Goal: Transaction & Acquisition: Book appointment/travel/reservation

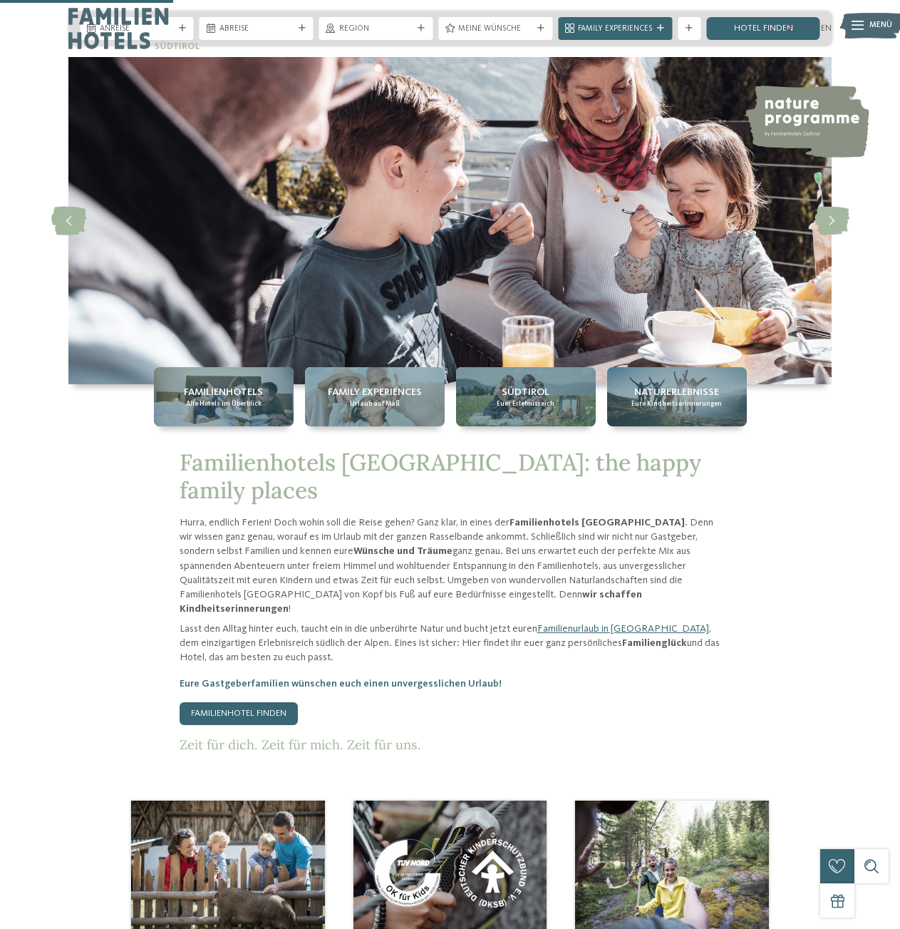
scroll to position [992, 0]
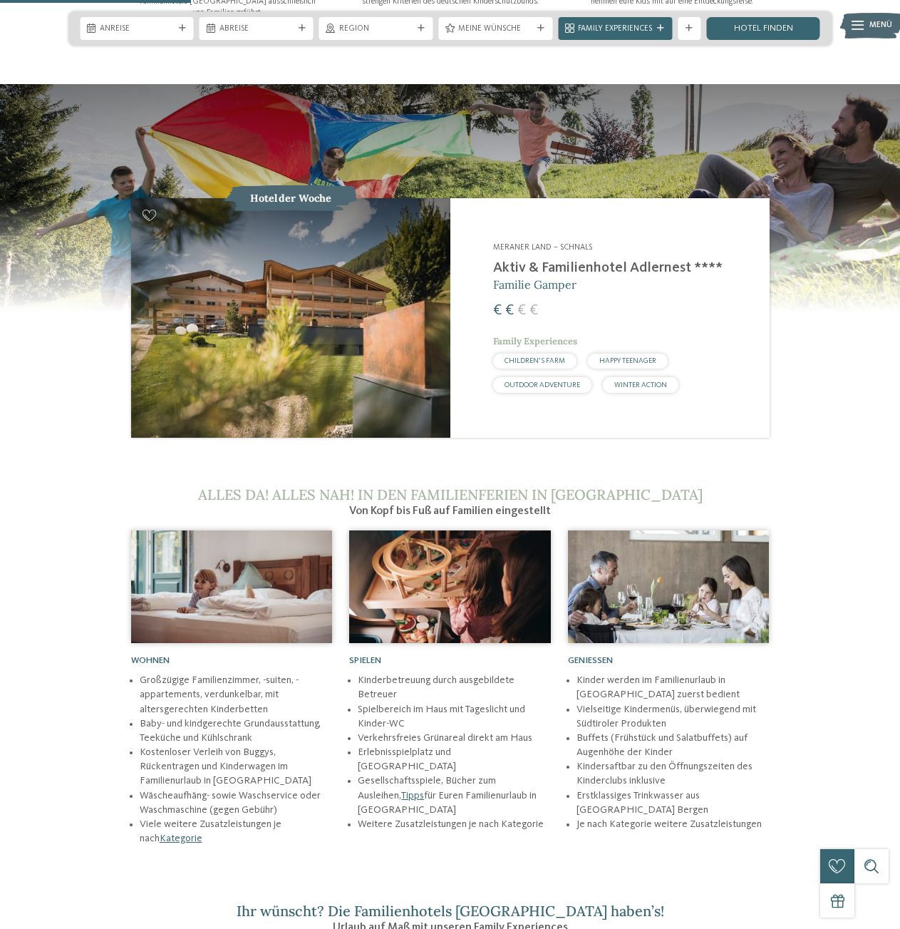
click at [566, 259] on h2 "Aktiv & Familienhotel Adlernest ****" at bounding box center [624, 267] width 262 height 17
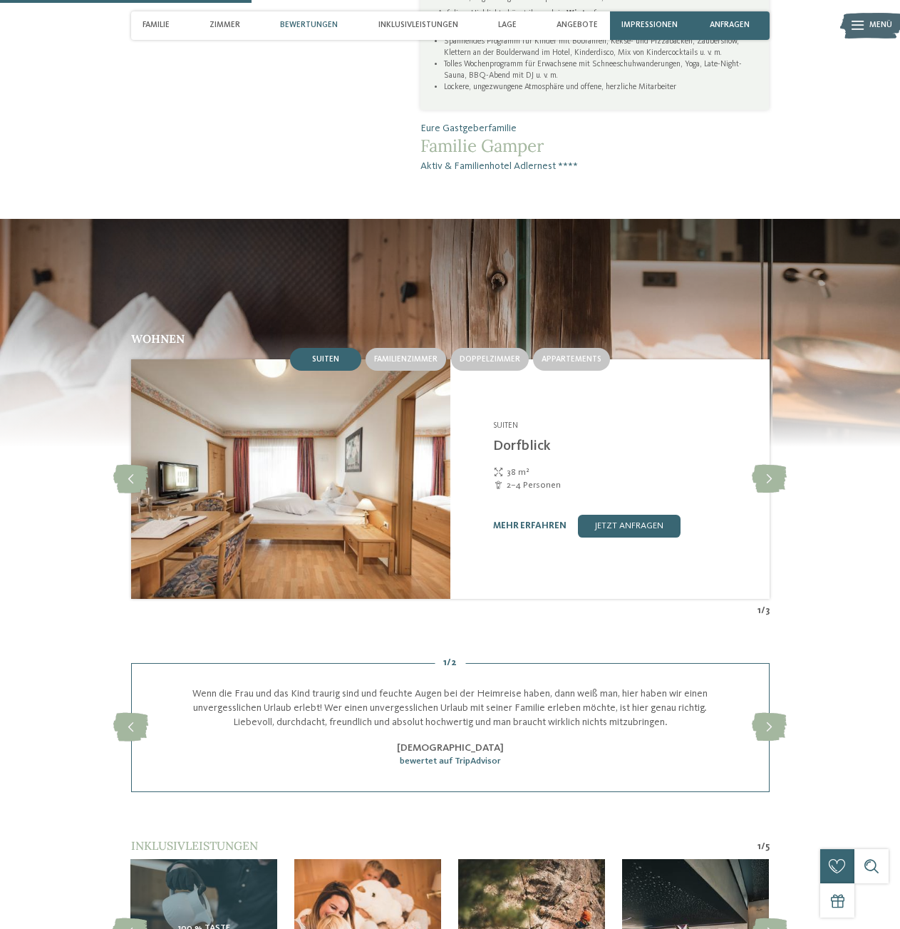
scroll to position [1197, 0]
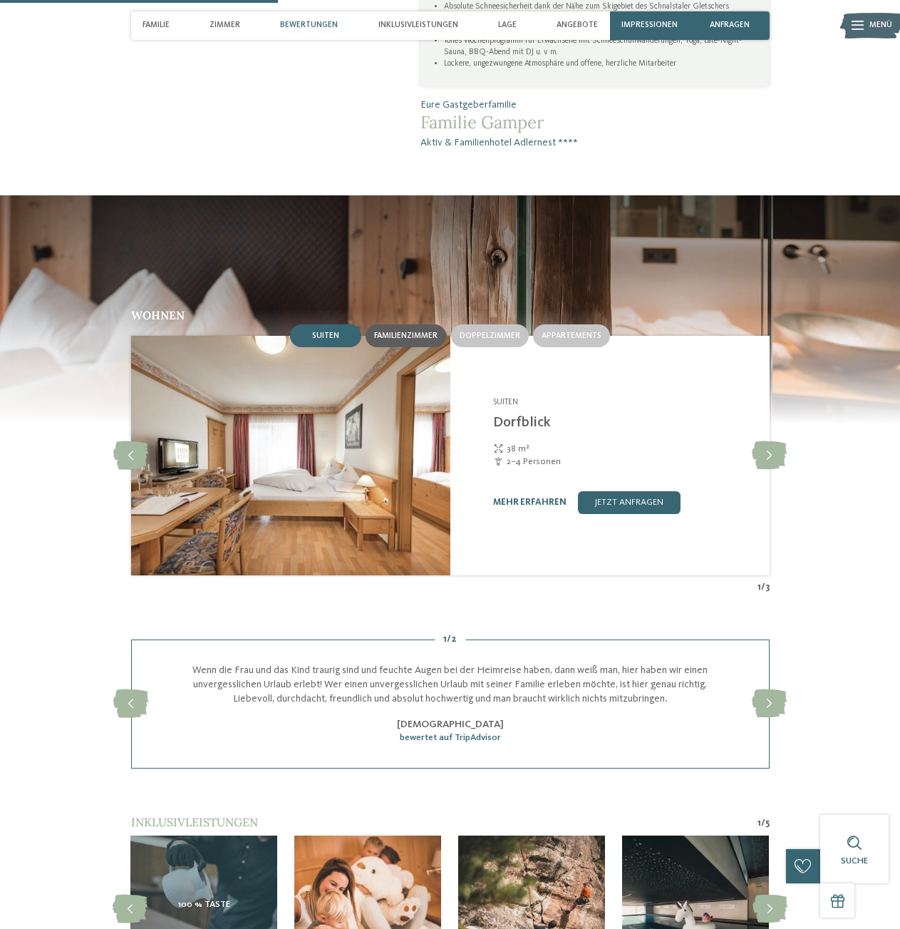
click at [427, 340] on span "Familienzimmer" at bounding box center [405, 335] width 63 height 9
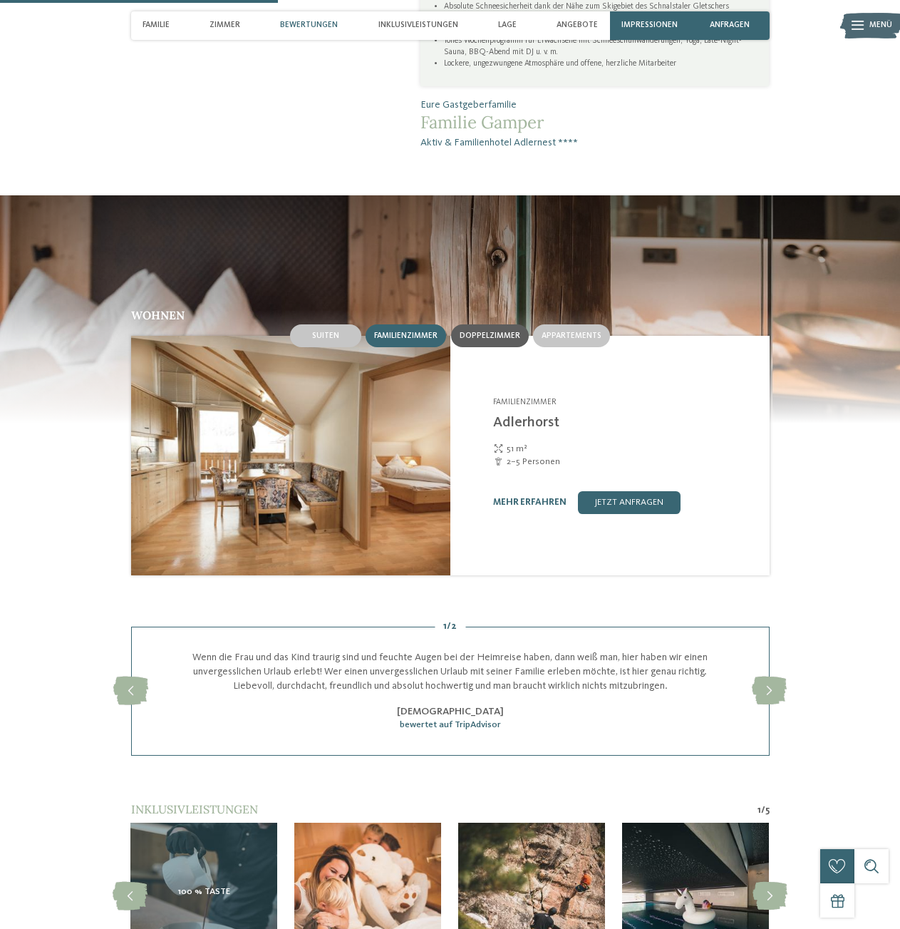
click at [468, 340] on span "Doppelzimmer" at bounding box center [490, 335] width 61 height 9
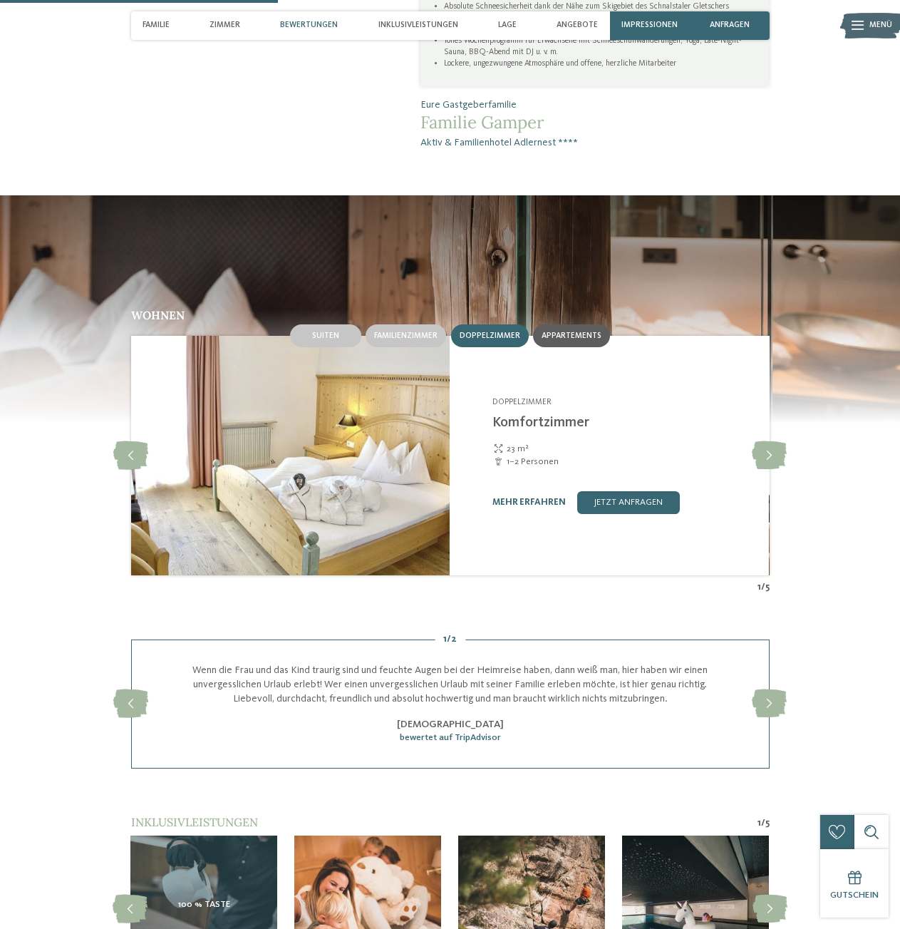
click at [555, 340] on span "Appartements" at bounding box center [572, 335] width 60 height 9
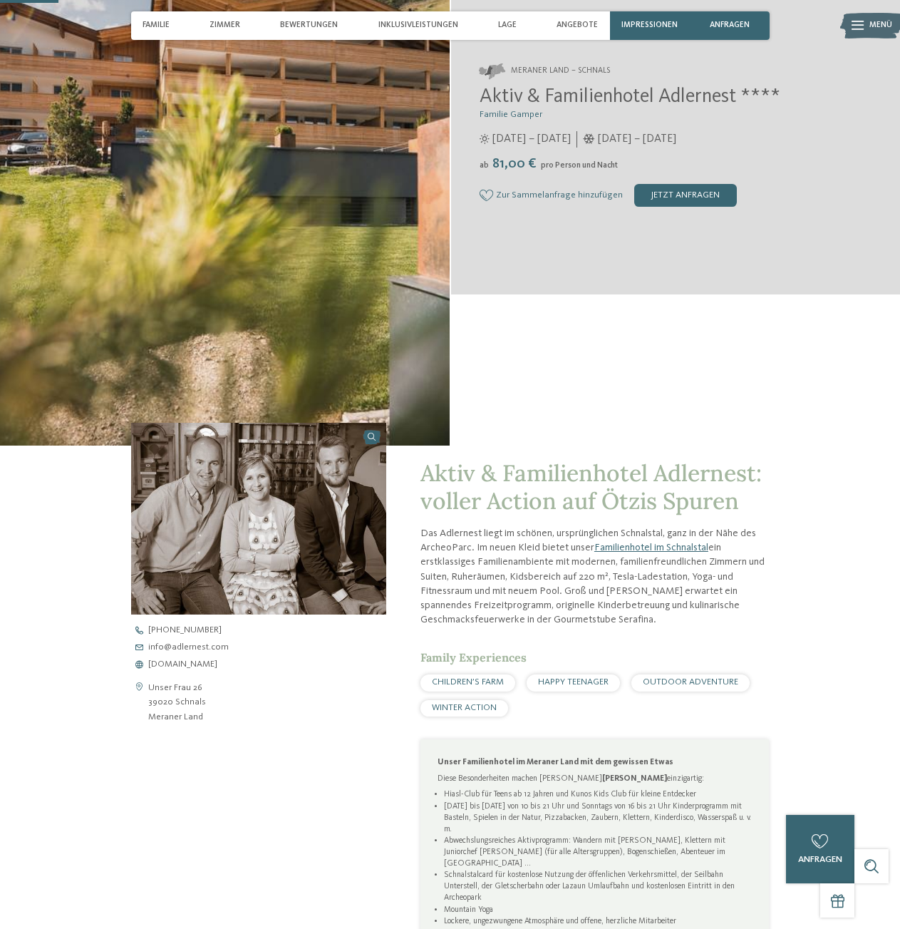
scroll to position [0, 0]
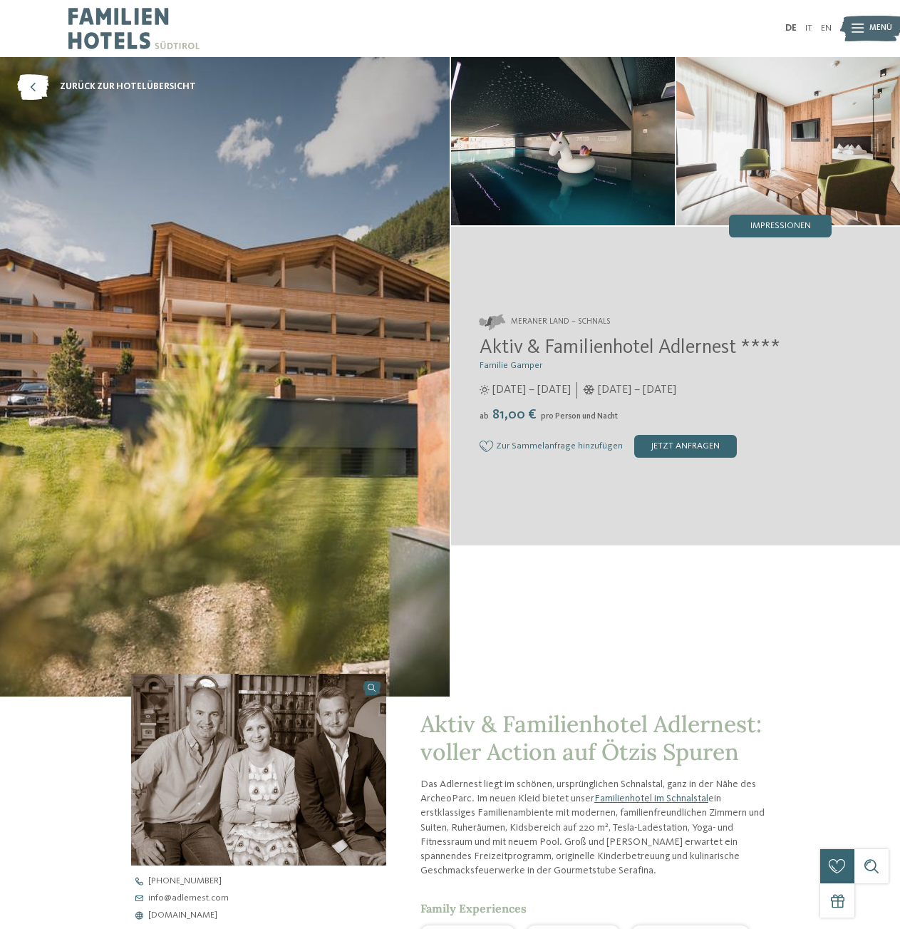
click at [564, 146] on img at bounding box center [563, 141] width 224 height 168
drag, startPoint x: 481, startPoint y: 346, endPoint x: 742, endPoint y: 343, distance: 260.8
click at [742, 343] on span "Aktiv & Familienhotel Adlernest ****" at bounding box center [630, 348] width 301 height 20
copy span "Aktiv & Familienhotel Adlernest"
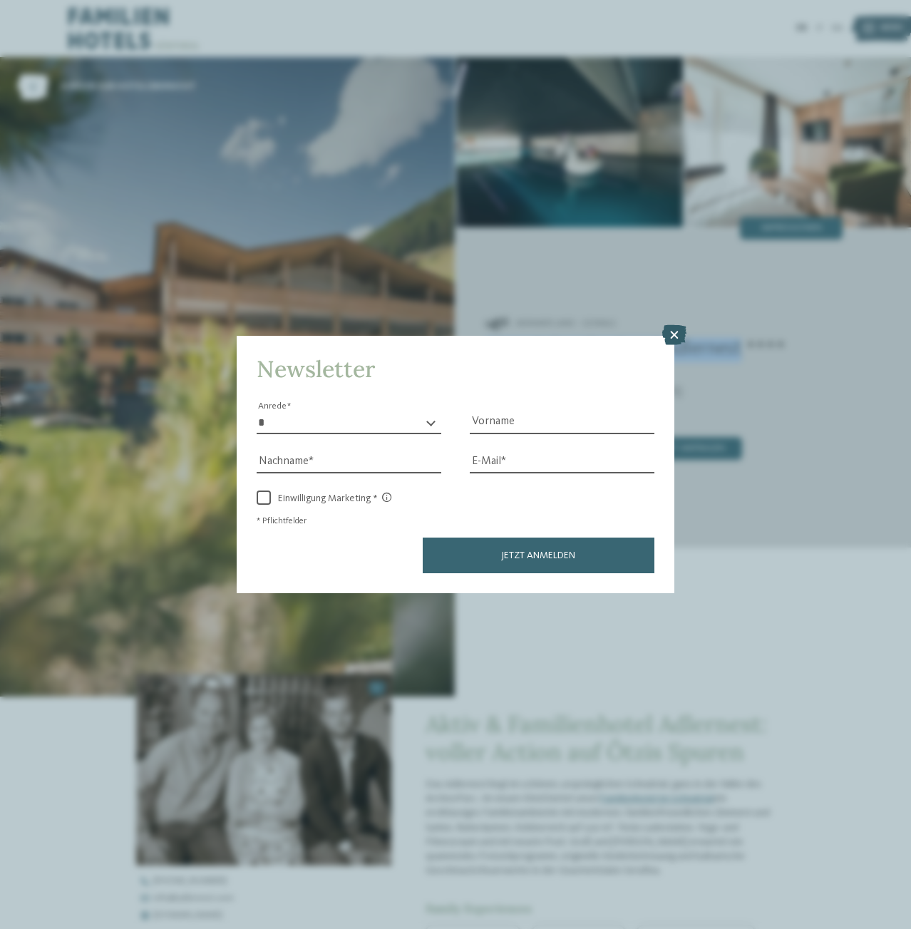
click at [676, 335] on icon at bounding box center [674, 335] width 24 height 20
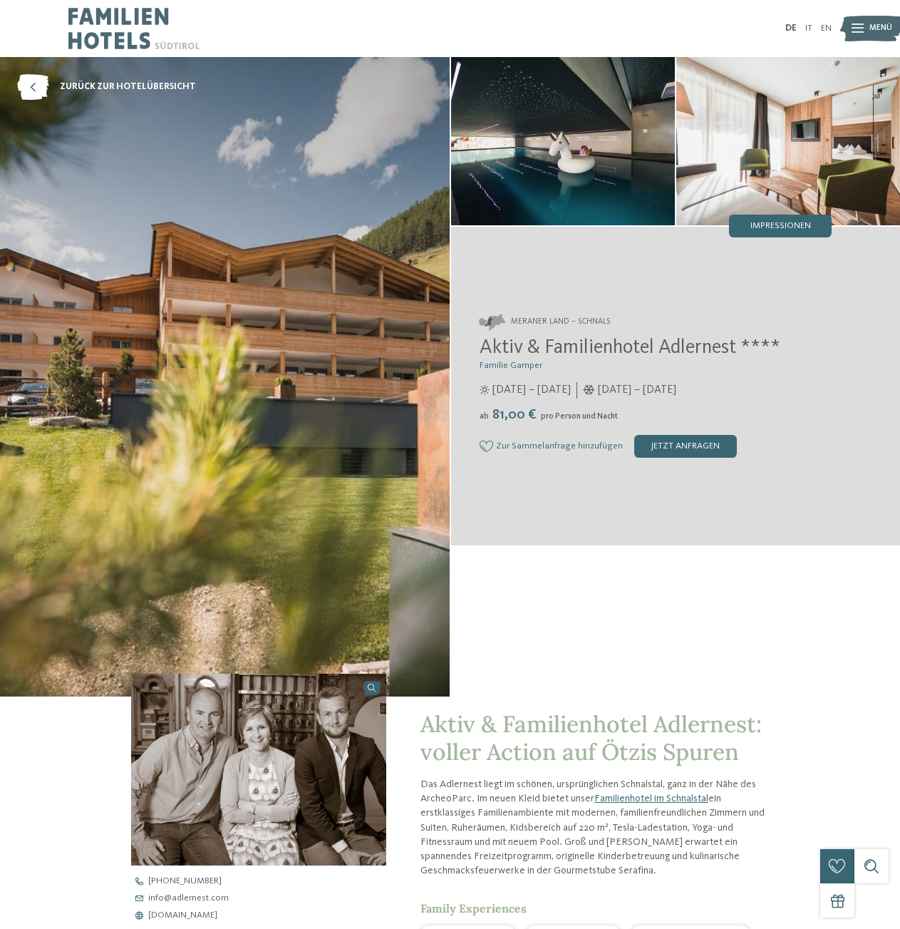
click at [520, 416] on span "81,00 €" at bounding box center [514, 415] width 49 height 14
click at [753, 406] on div "Aktiv & Familienhotel Adlernest **** Familie Gamper 17.05. – 03.11.2024 ab" at bounding box center [656, 396] width 353 height 121
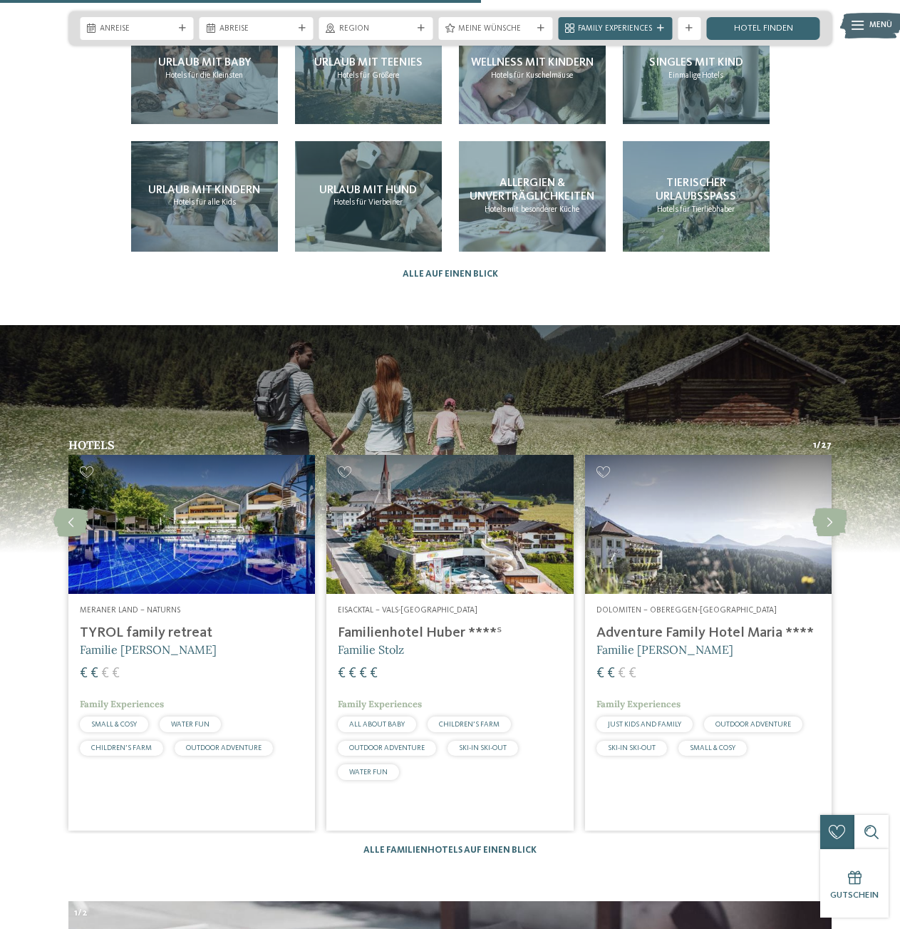
scroll to position [2508, 0]
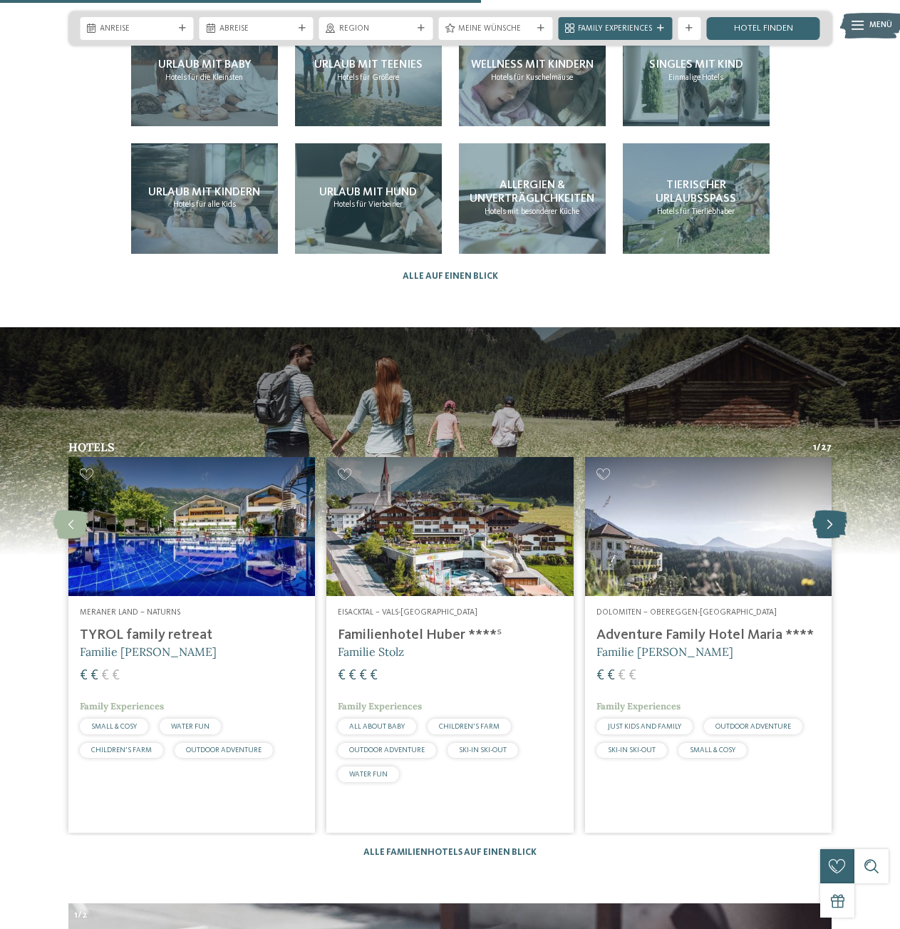
click at [824, 510] on icon at bounding box center [829, 524] width 35 height 29
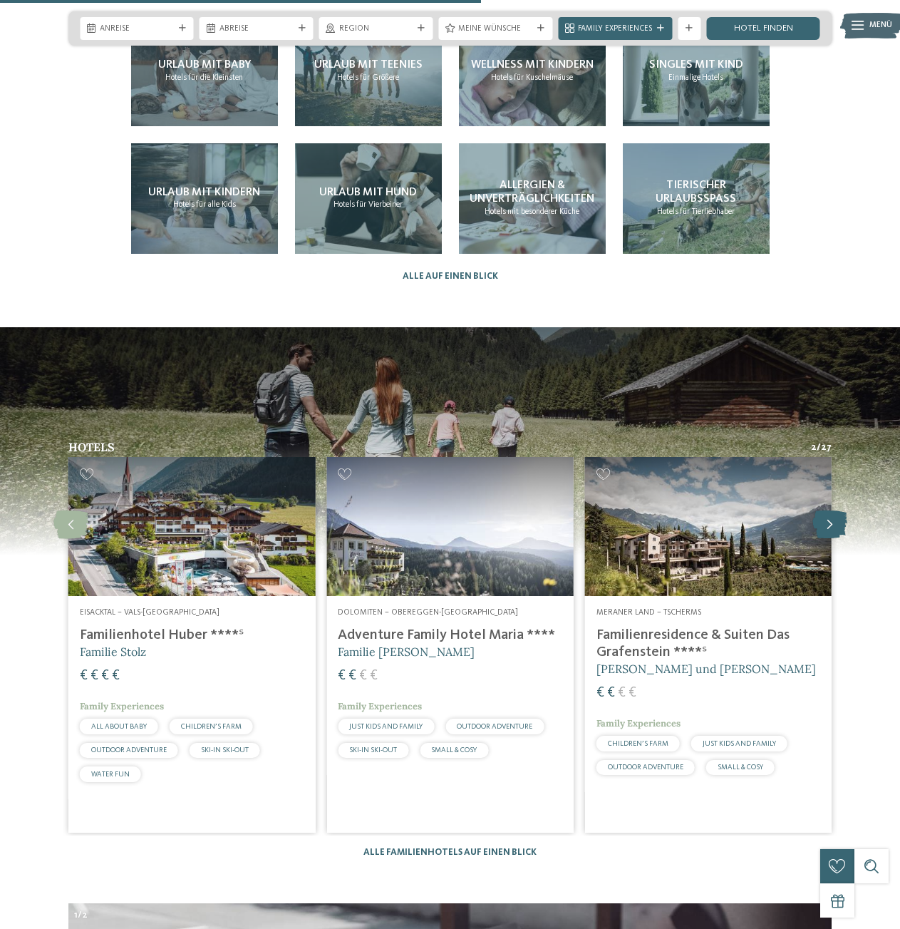
click at [824, 510] on icon at bounding box center [829, 524] width 35 height 29
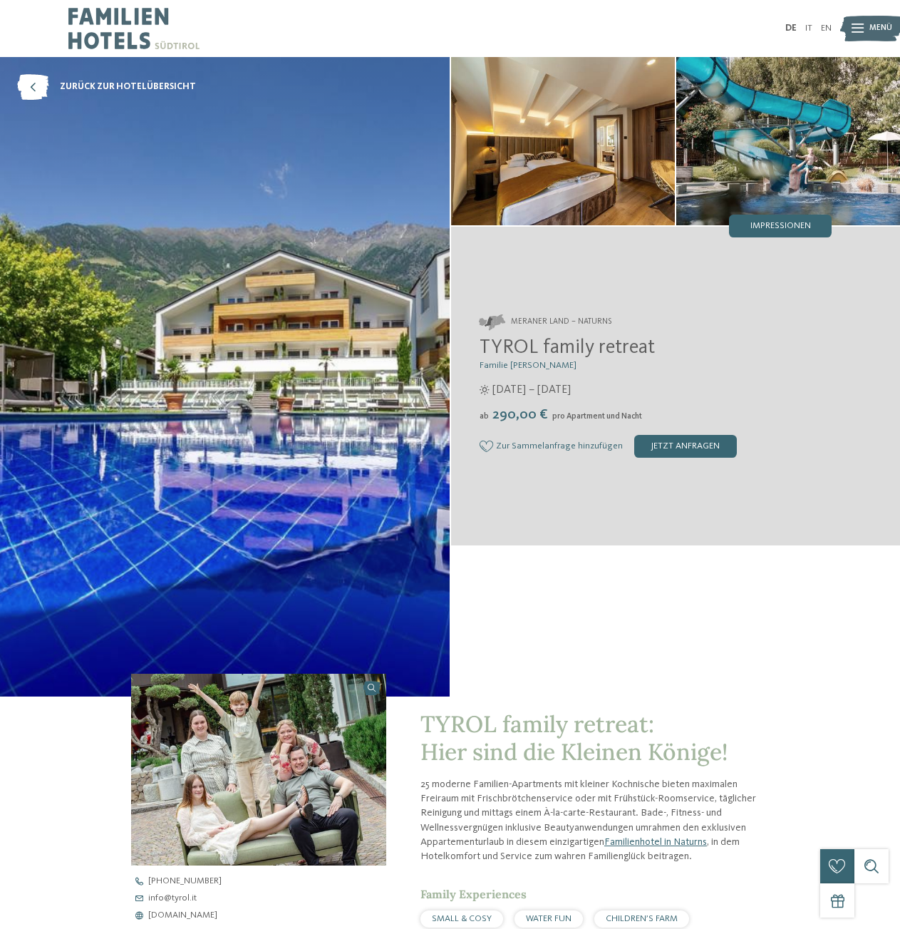
click at [298, 329] on img at bounding box center [225, 376] width 450 height 639
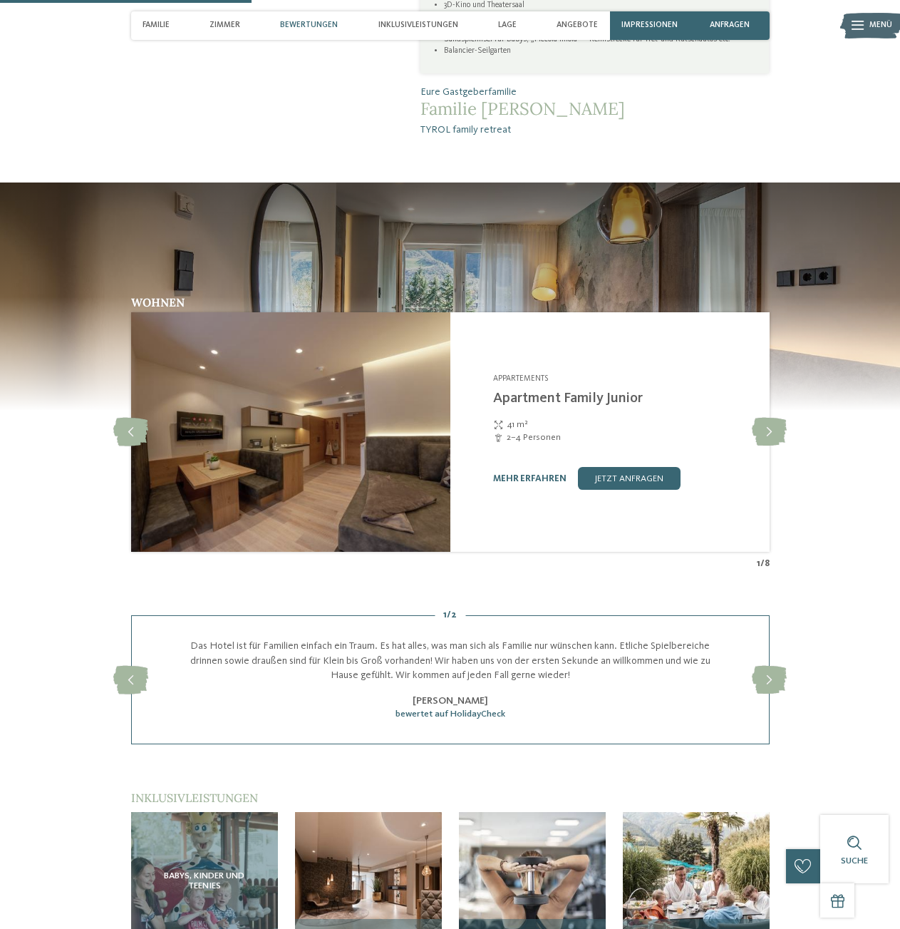
scroll to position [1072, 0]
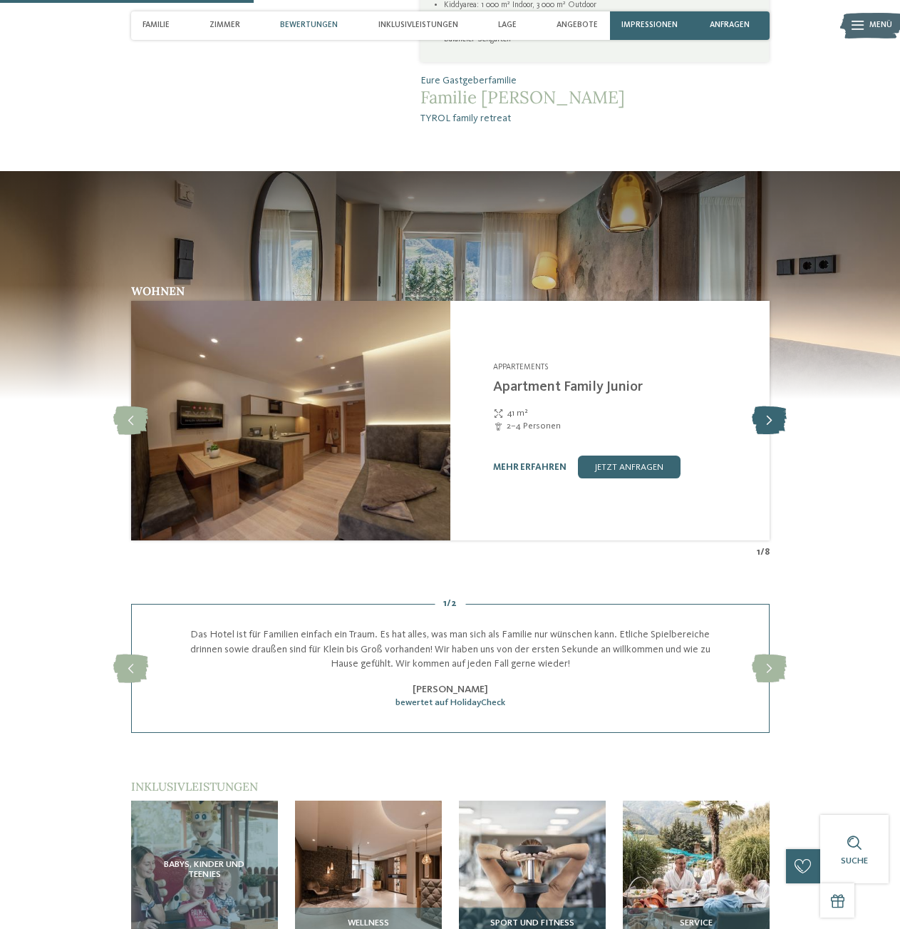
click at [770, 425] on icon at bounding box center [769, 420] width 35 height 29
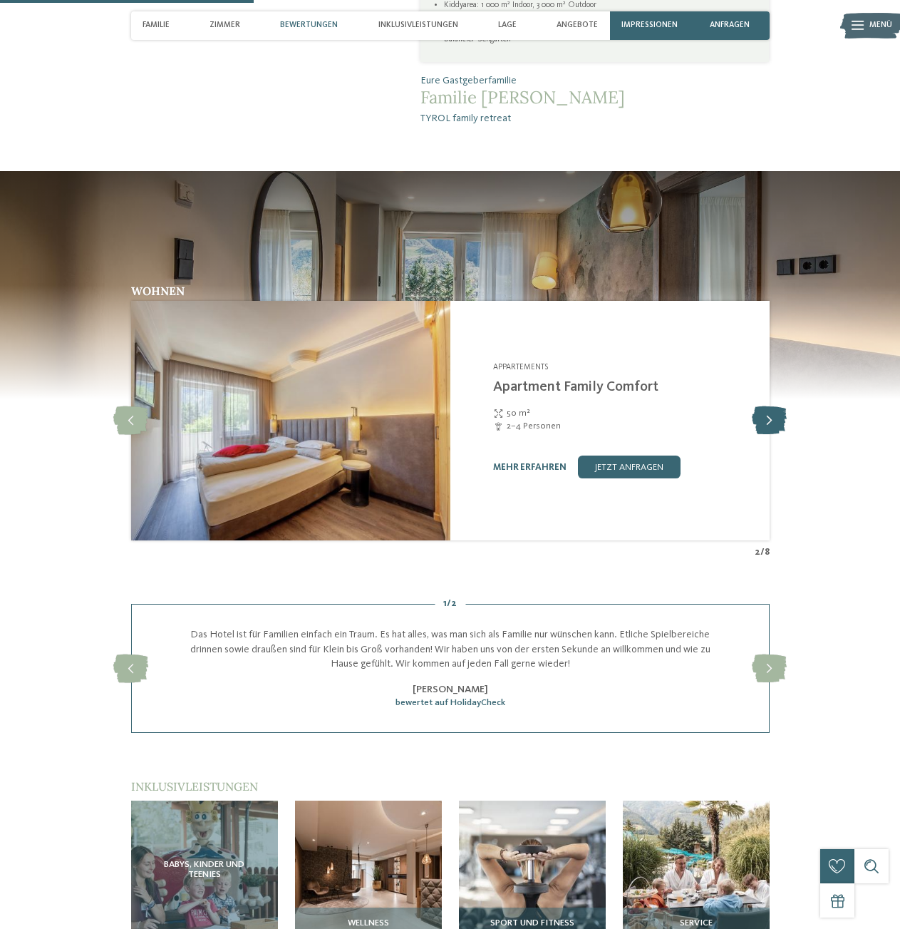
click at [770, 425] on icon at bounding box center [769, 420] width 35 height 29
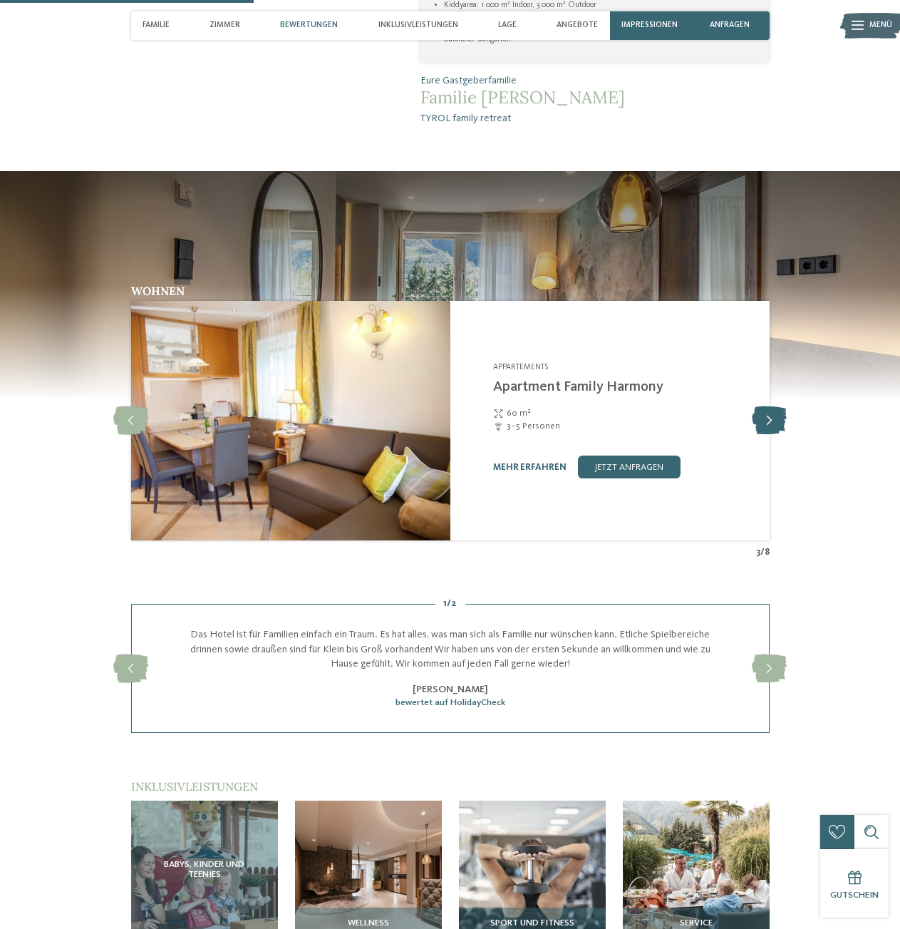
click at [770, 425] on icon at bounding box center [769, 420] width 35 height 29
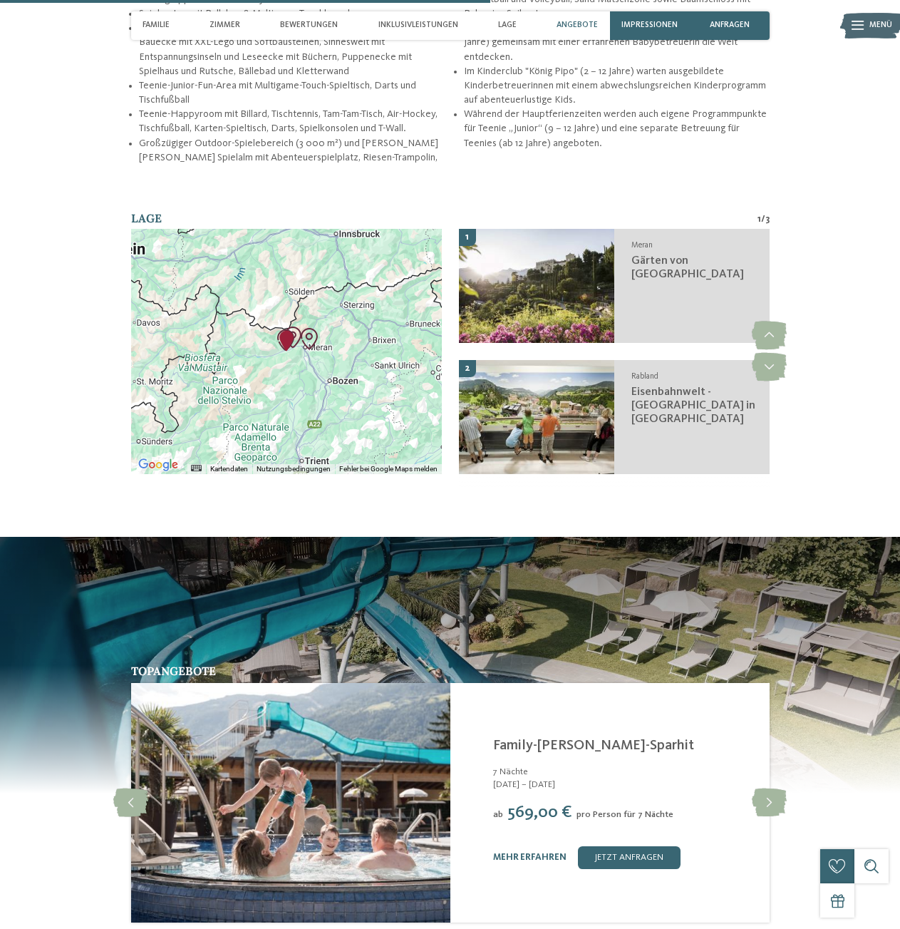
scroll to position [2372, 0]
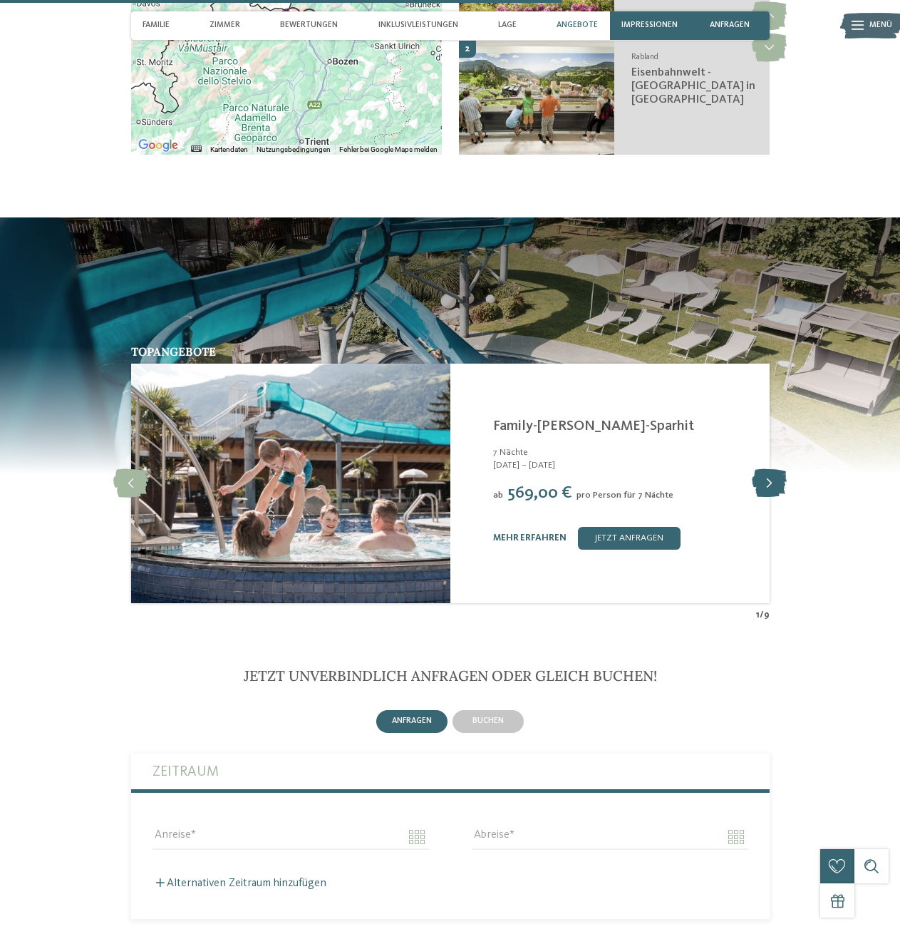
click at [765, 496] on icon at bounding box center [769, 483] width 35 height 29
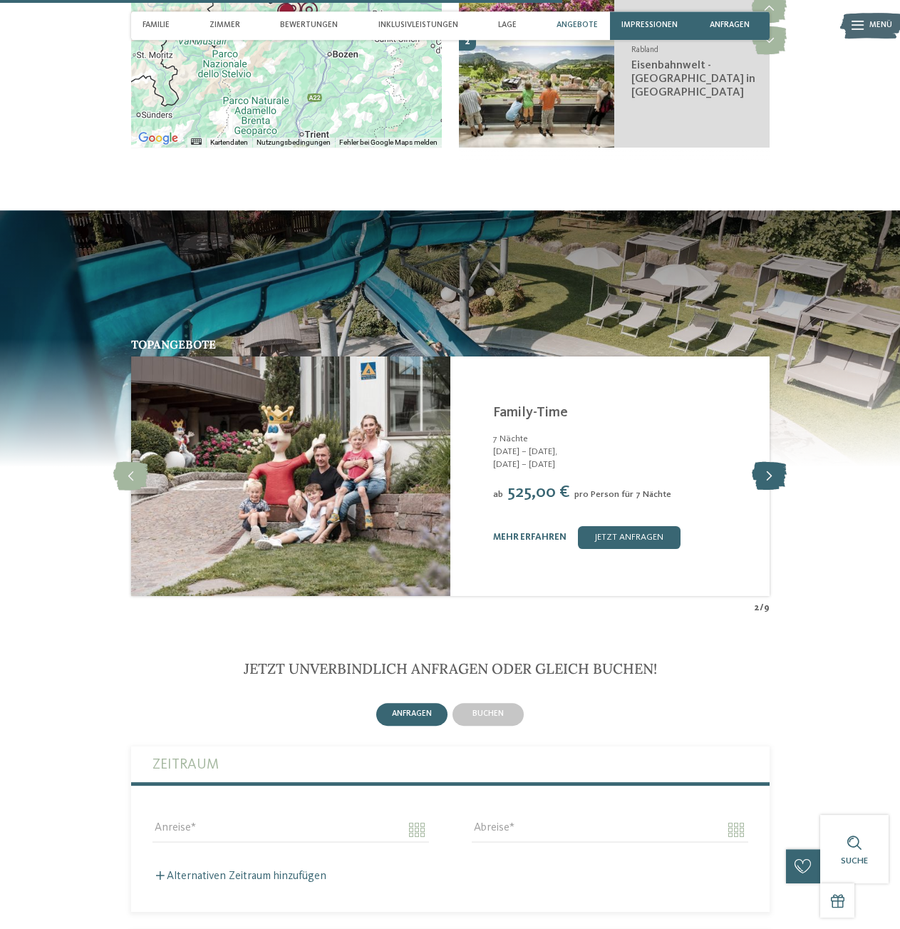
scroll to position [2383, 0]
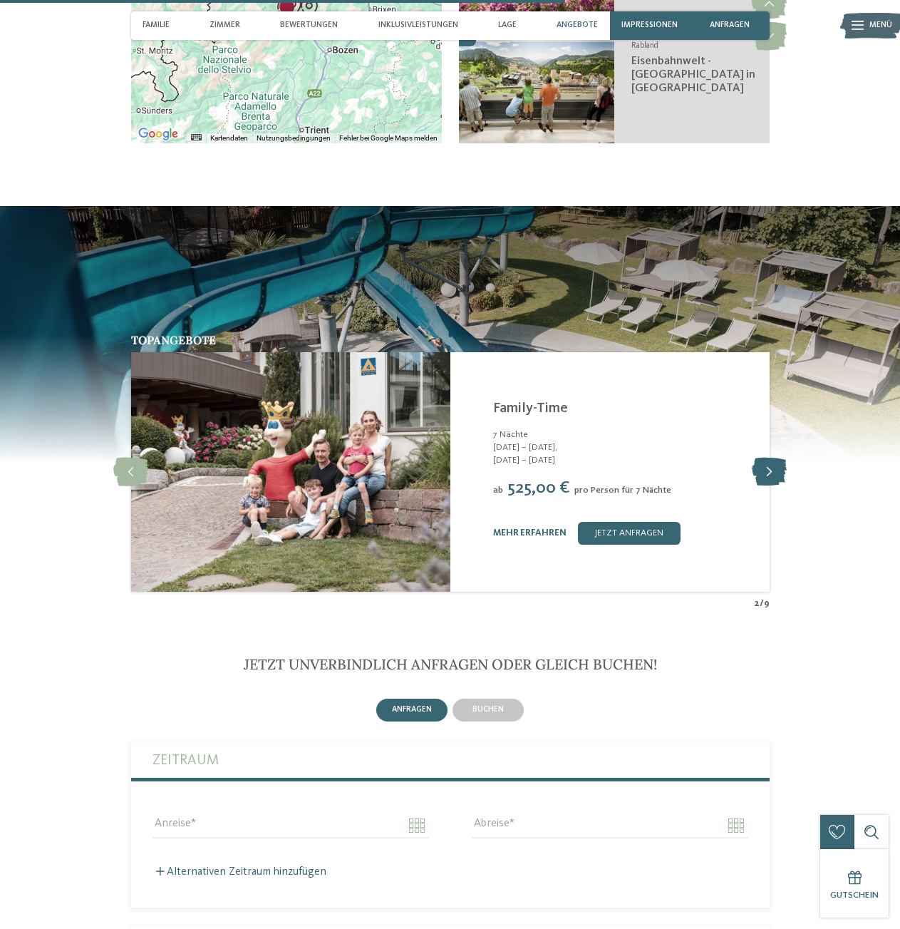
click at [765, 486] on icon at bounding box center [769, 472] width 35 height 29
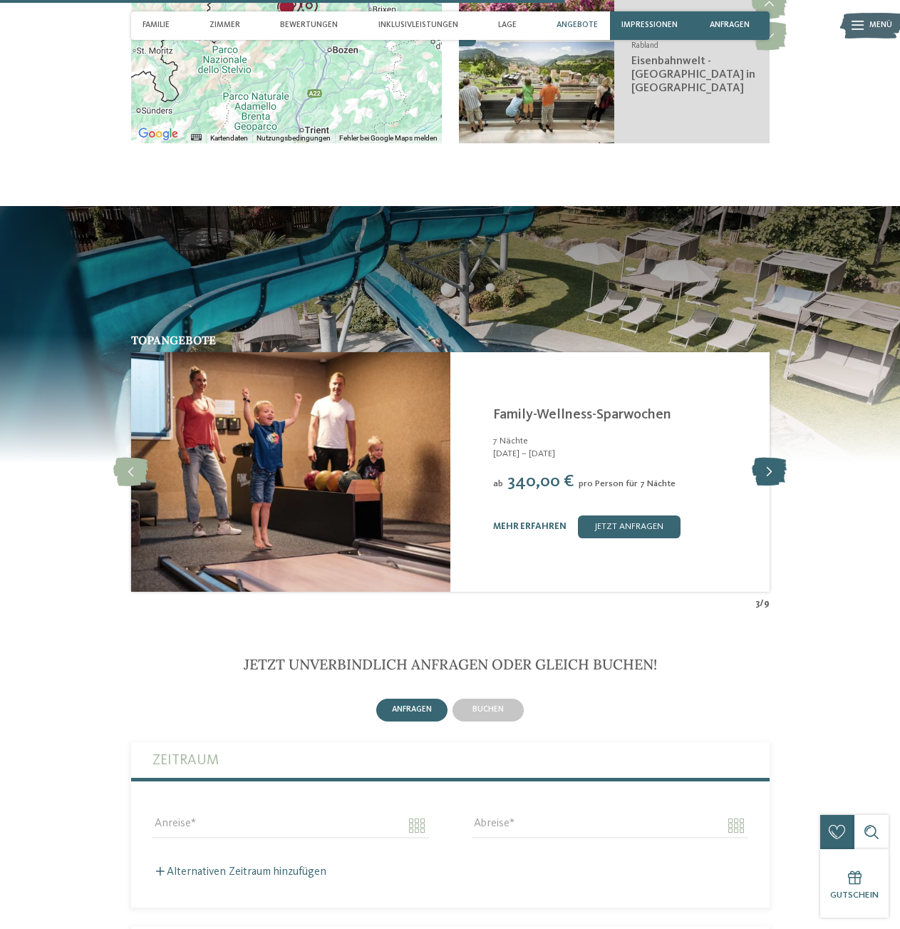
click at [765, 486] on icon at bounding box center [769, 472] width 35 height 29
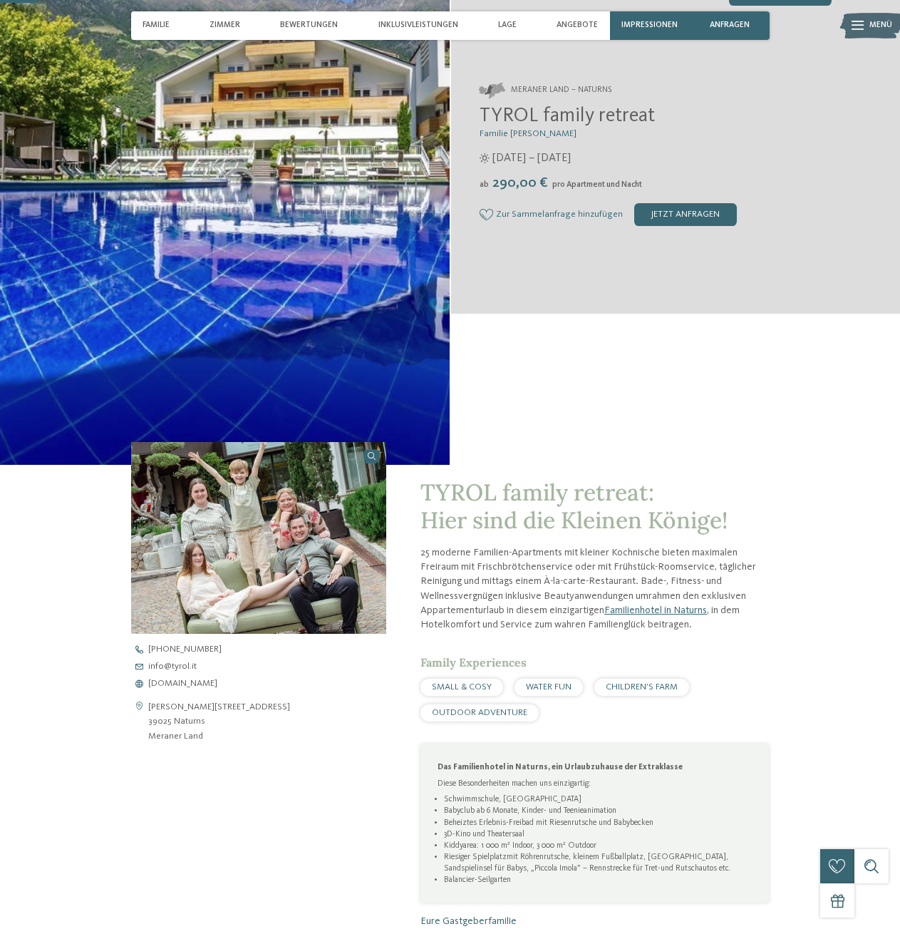
scroll to position [160, 0]
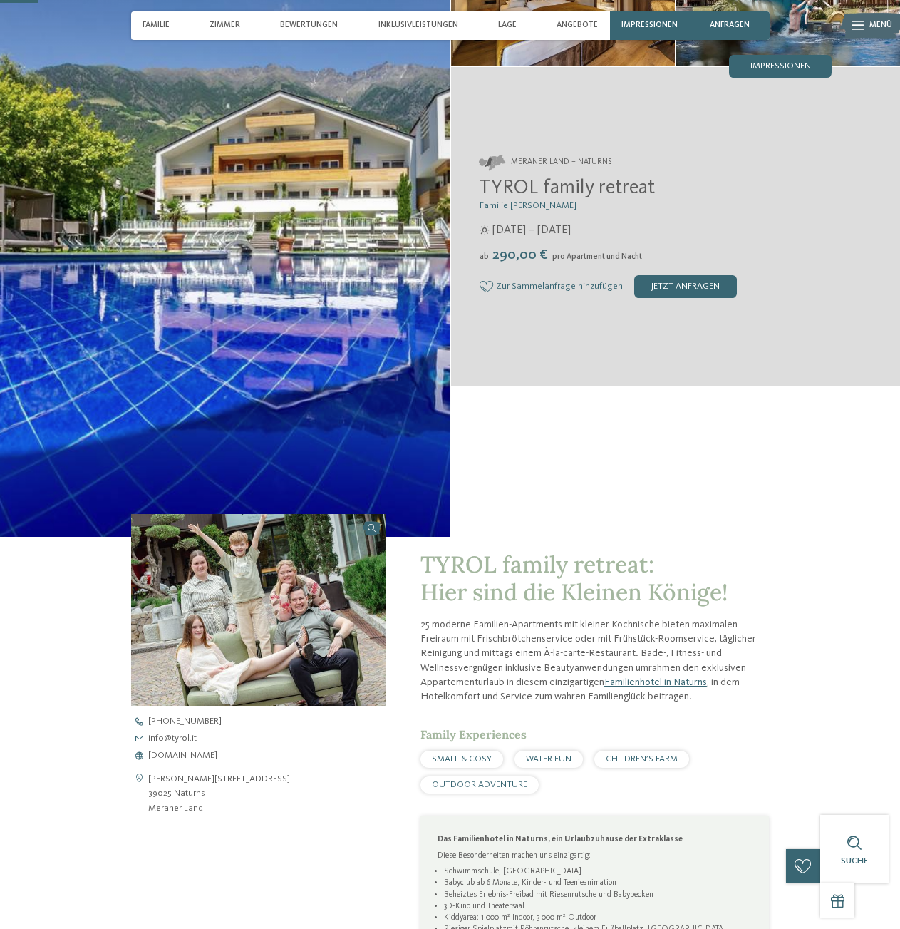
drag, startPoint x: 480, startPoint y: 183, endPoint x: 684, endPoint y: 189, distance: 203.9
click at [683, 188] on h2 "TYROL family retreat" at bounding box center [656, 189] width 353 height 24
copy span "TYROL family retreat"
click at [820, 433] on div "Familie Brunner" at bounding box center [675, 216] width 450 height 639
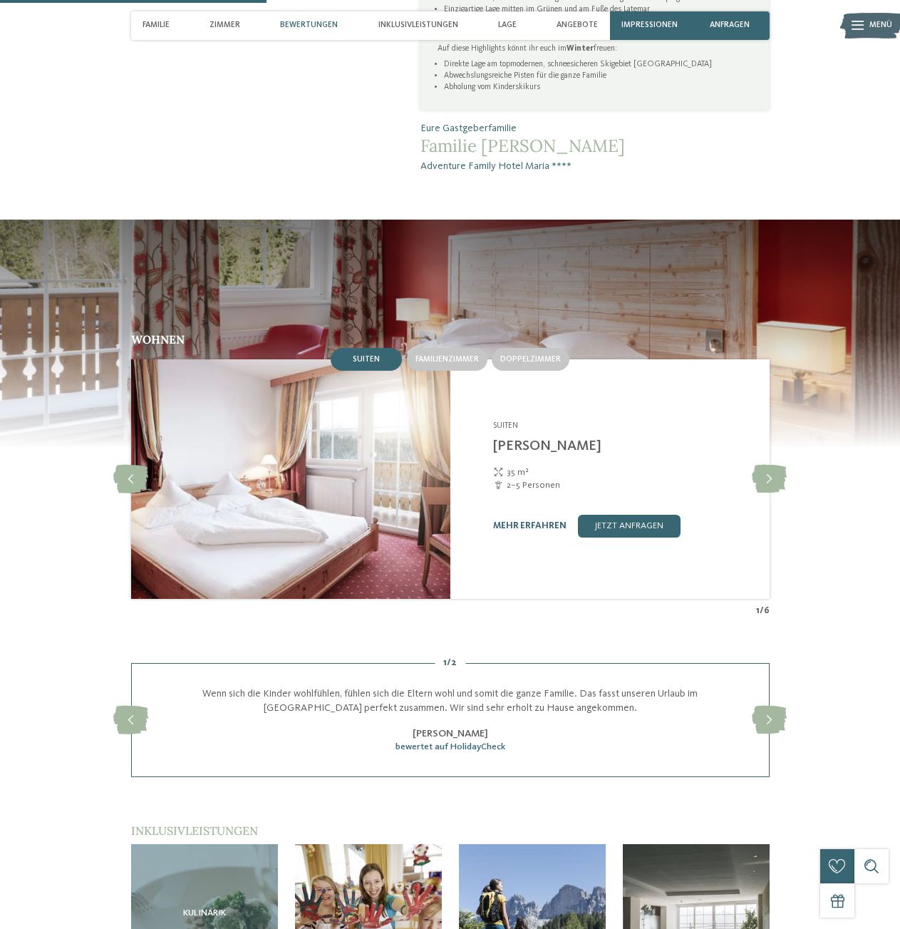
scroll to position [1152, 0]
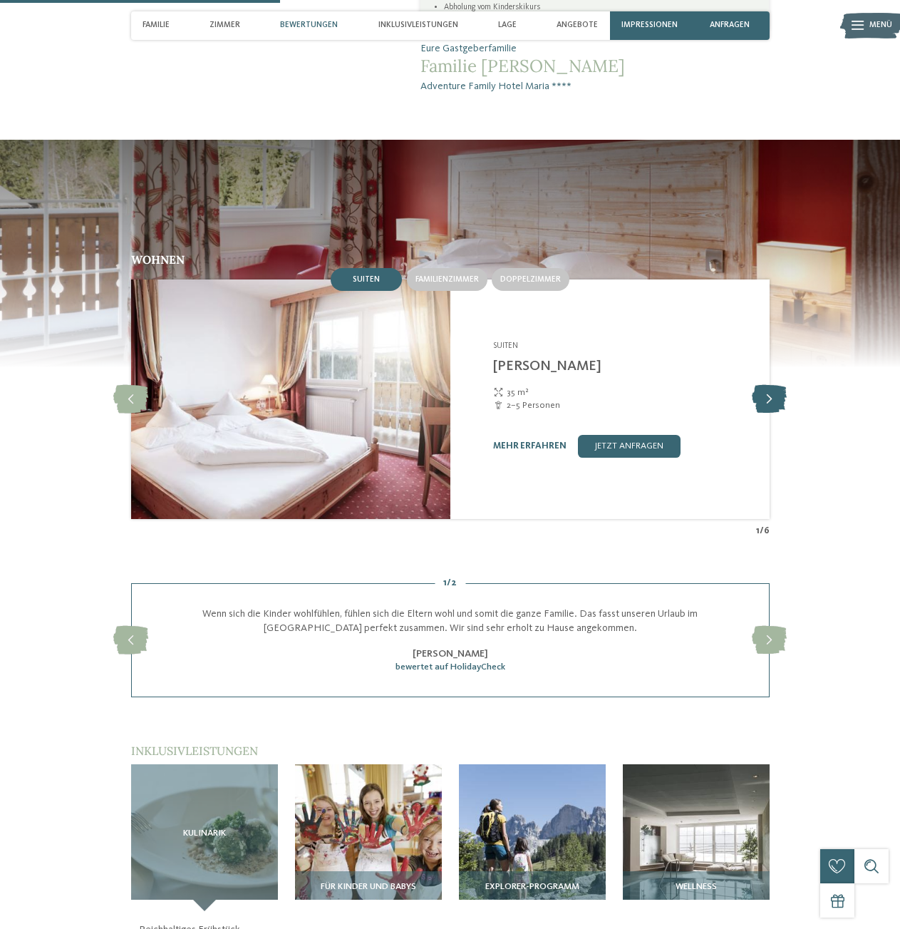
click at [765, 398] on icon at bounding box center [769, 399] width 35 height 29
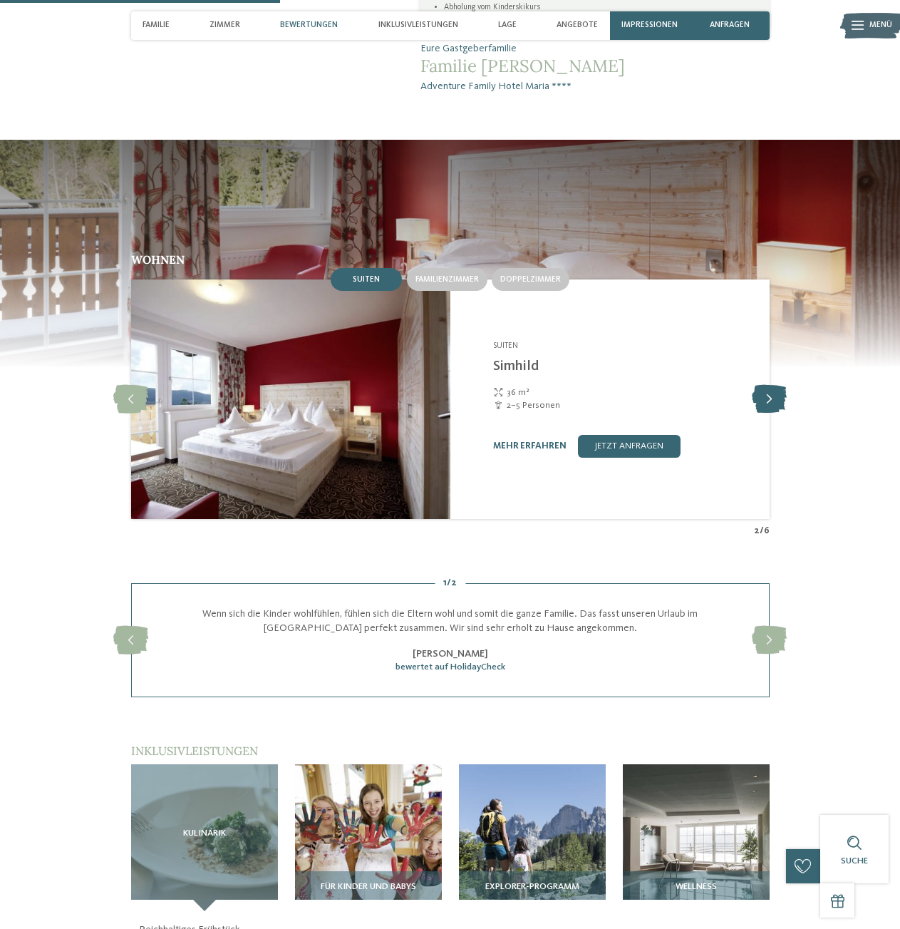
click at [765, 398] on icon at bounding box center [769, 399] width 35 height 29
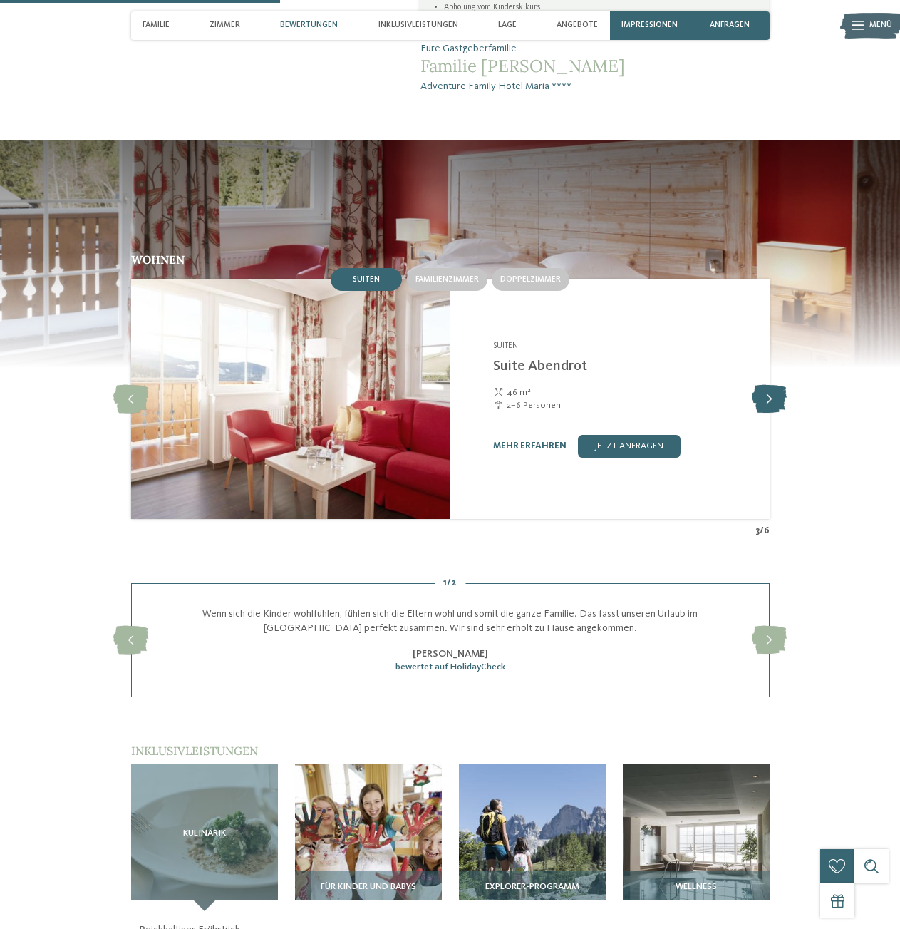
click at [765, 398] on icon at bounding box center [769, 399] width 35 height 29
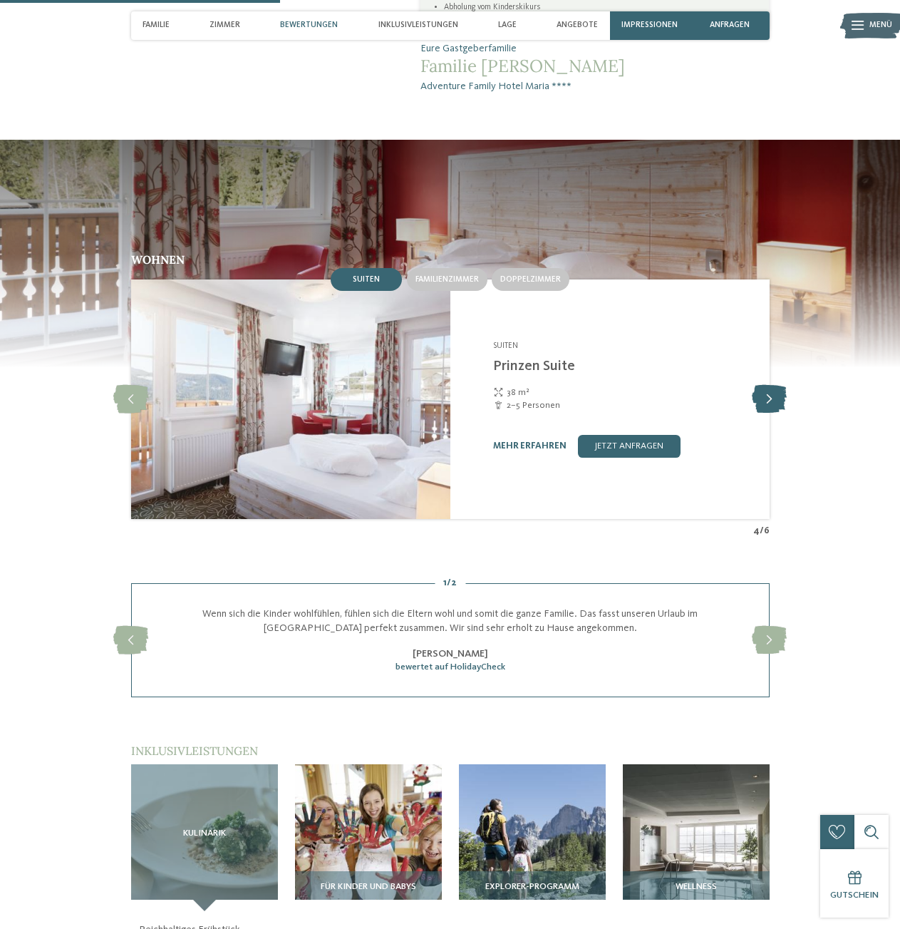
click at [769, 400] on icon at bounding box center [769, 399] width 35 height 29
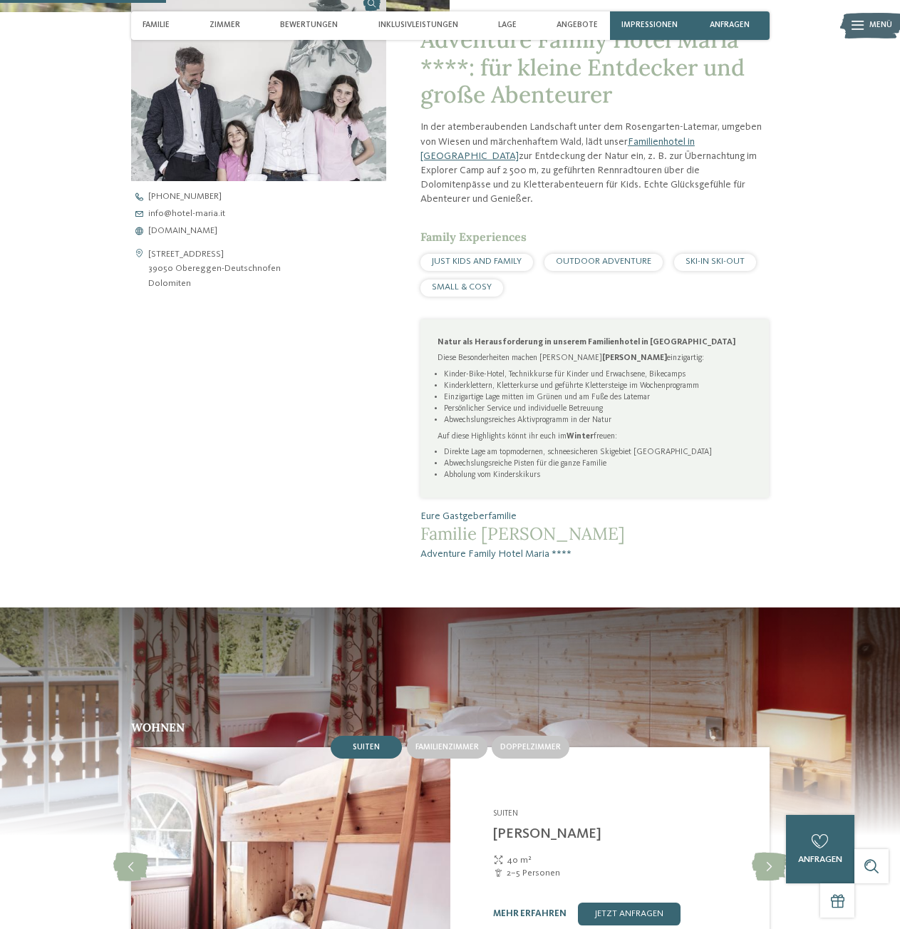
scroll to position [353, 0]
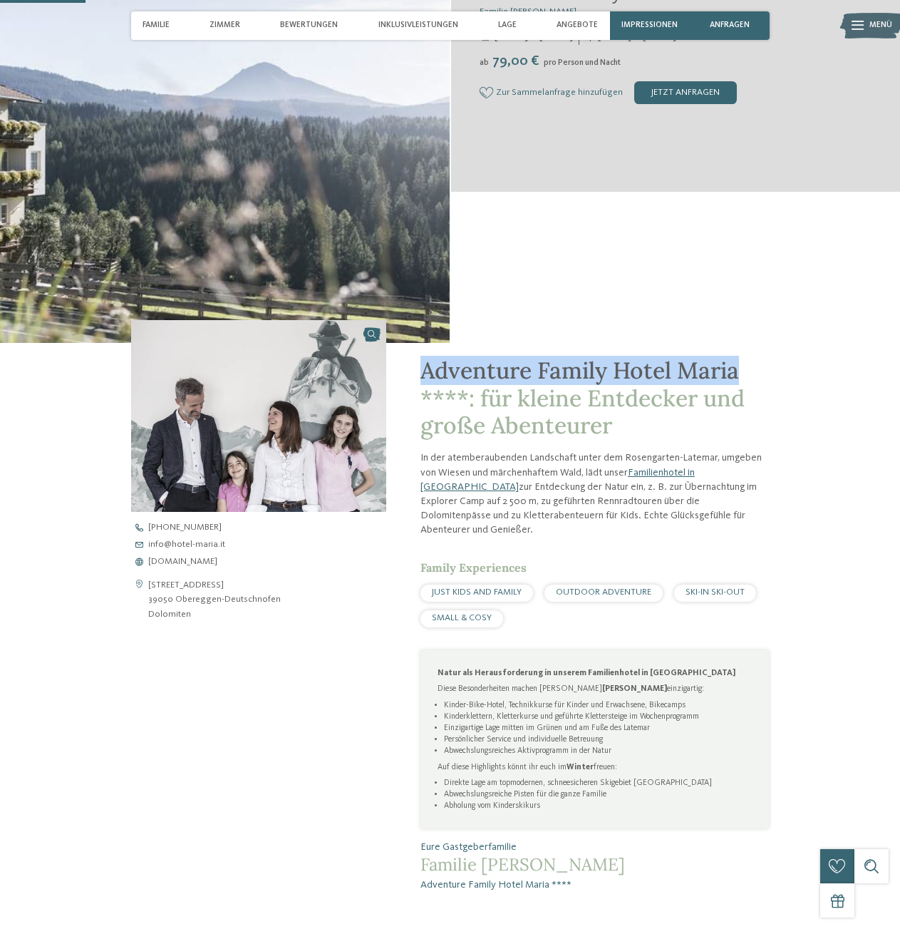
drag, startPoint x: 472, startPoint y: 373, endPoint x: 740, endPoint y: 375, distance: 268.0
click at [740, 375] on span "Adventure Family Hotel Maria ****: für kleine Entdecker und große Abenteurer" at bounding box center [582, 398] width 324 height 84
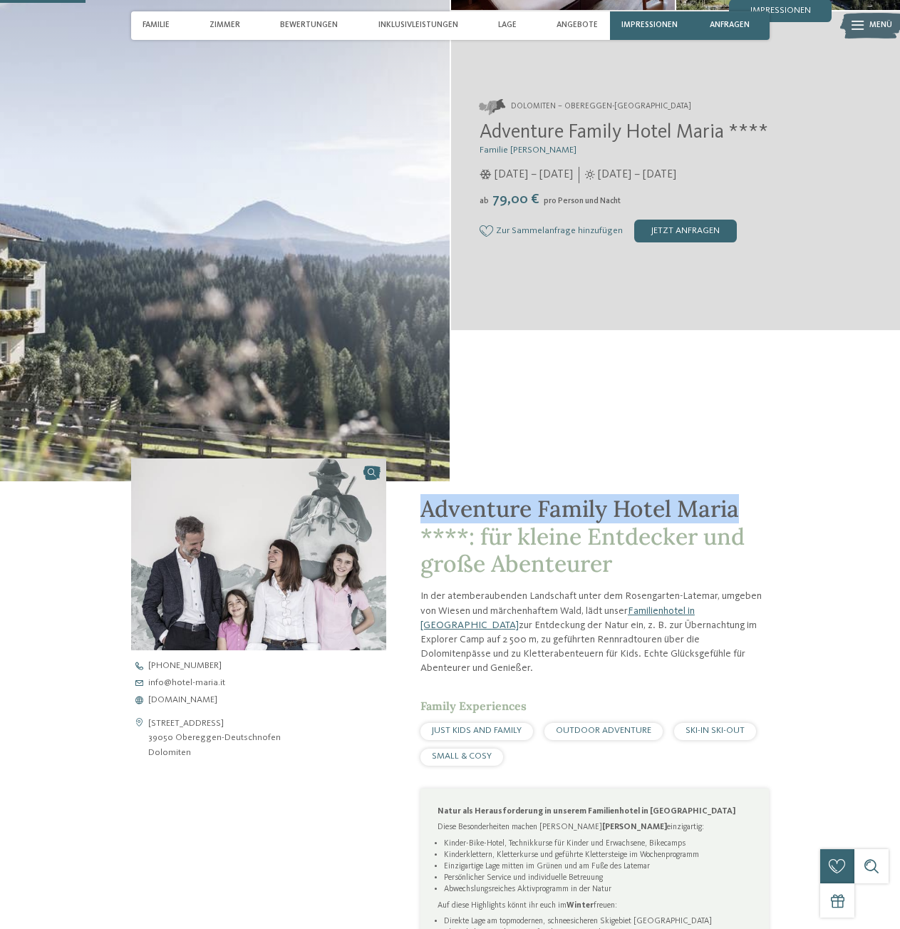
scroll to position [57, 0]
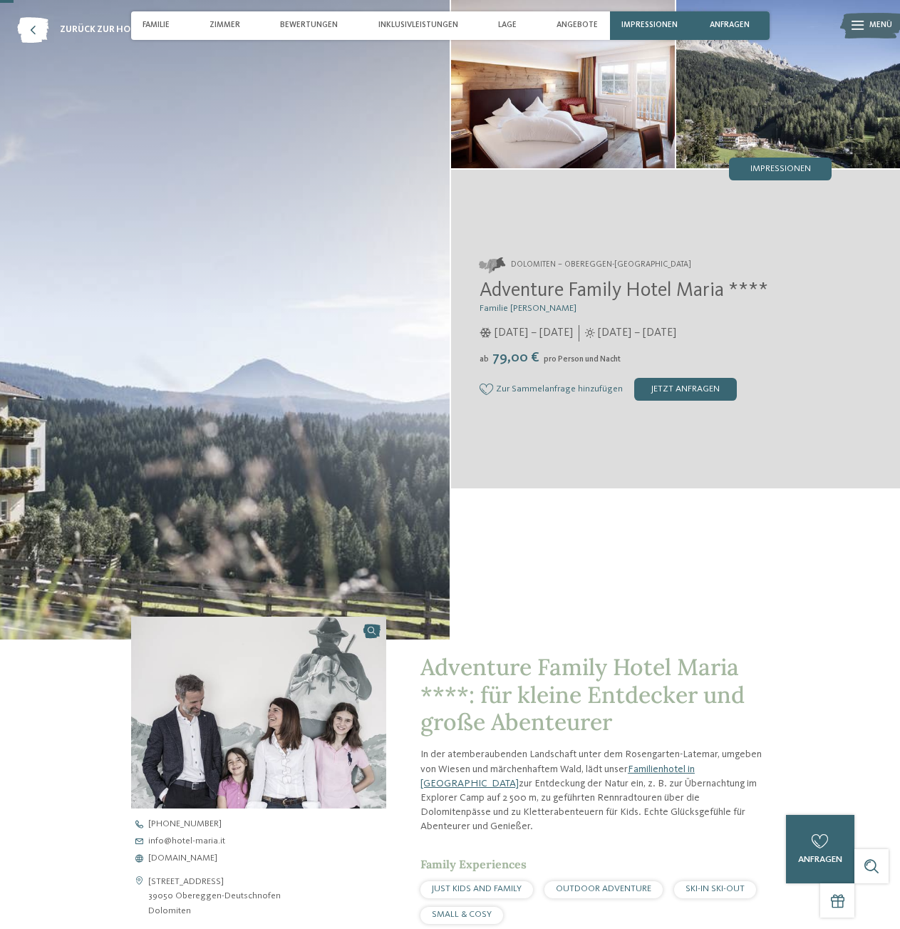
click at [731, 361] on div "ab 79,00 € pro Person und Nacht" at bounding box center [656, 358] width 353 height 16
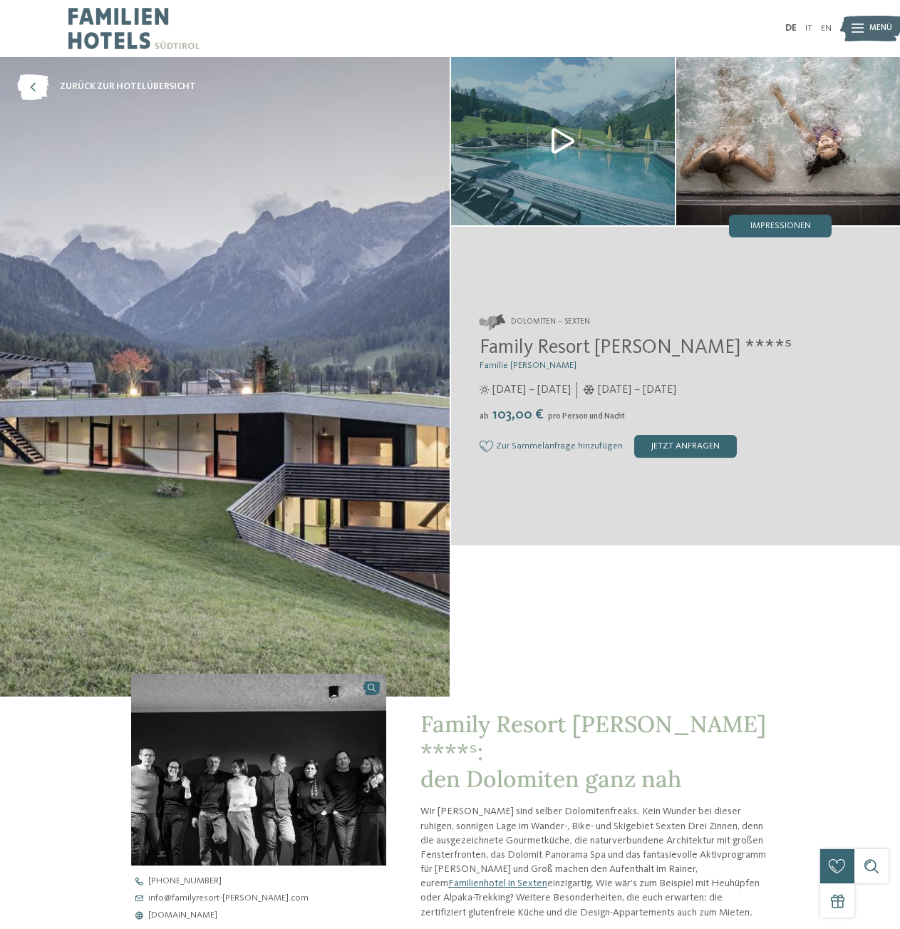
click at [752, 368] on h3 "Familie [PERSON_NAME]" at bounding box center [656, 365] width 353 height 11
